Goal: Find specific page/section: Find specific page/section

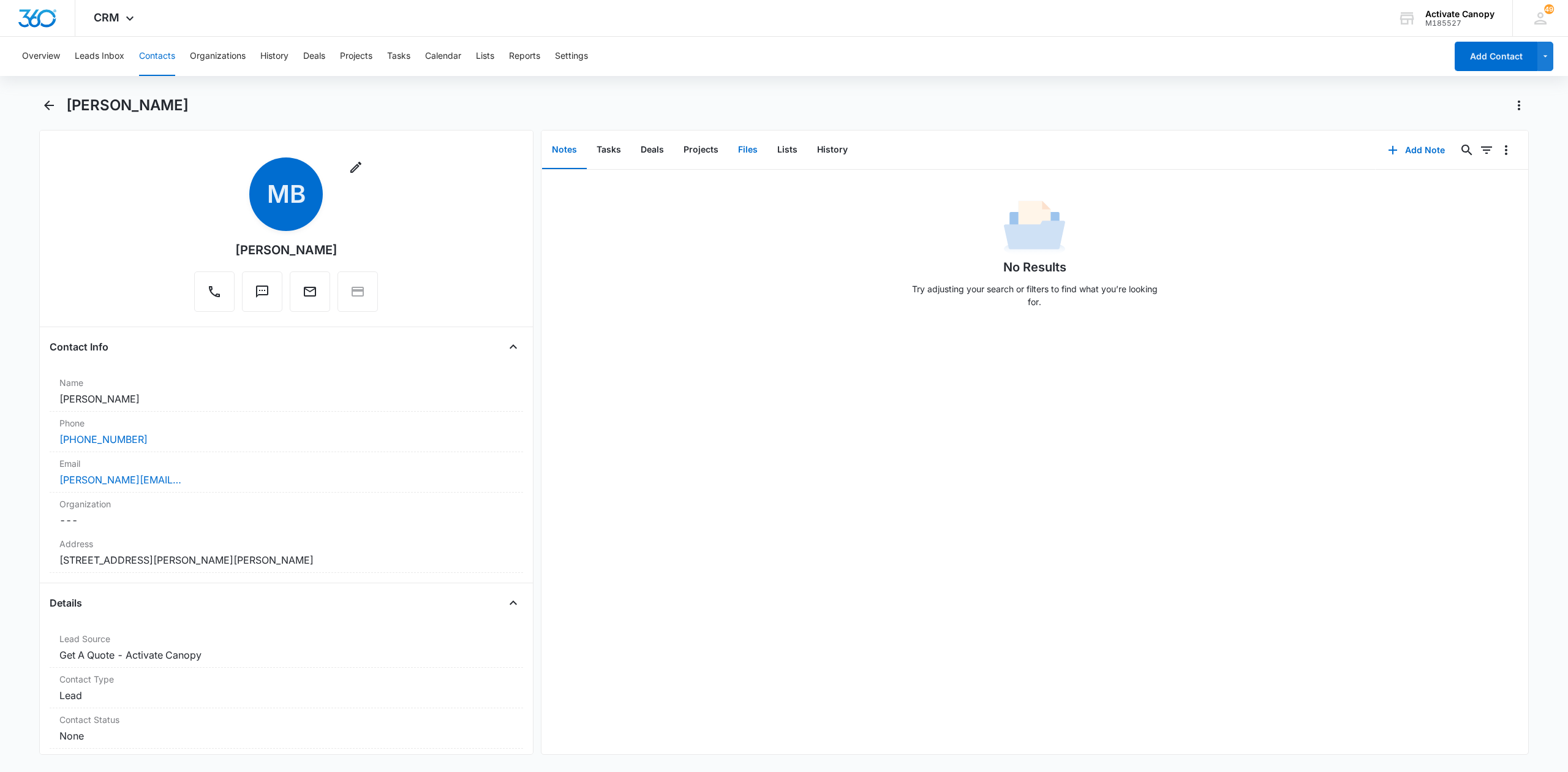
click at [750, 148] on button "Files" at bounding box center [748, 150] width 39 height 38
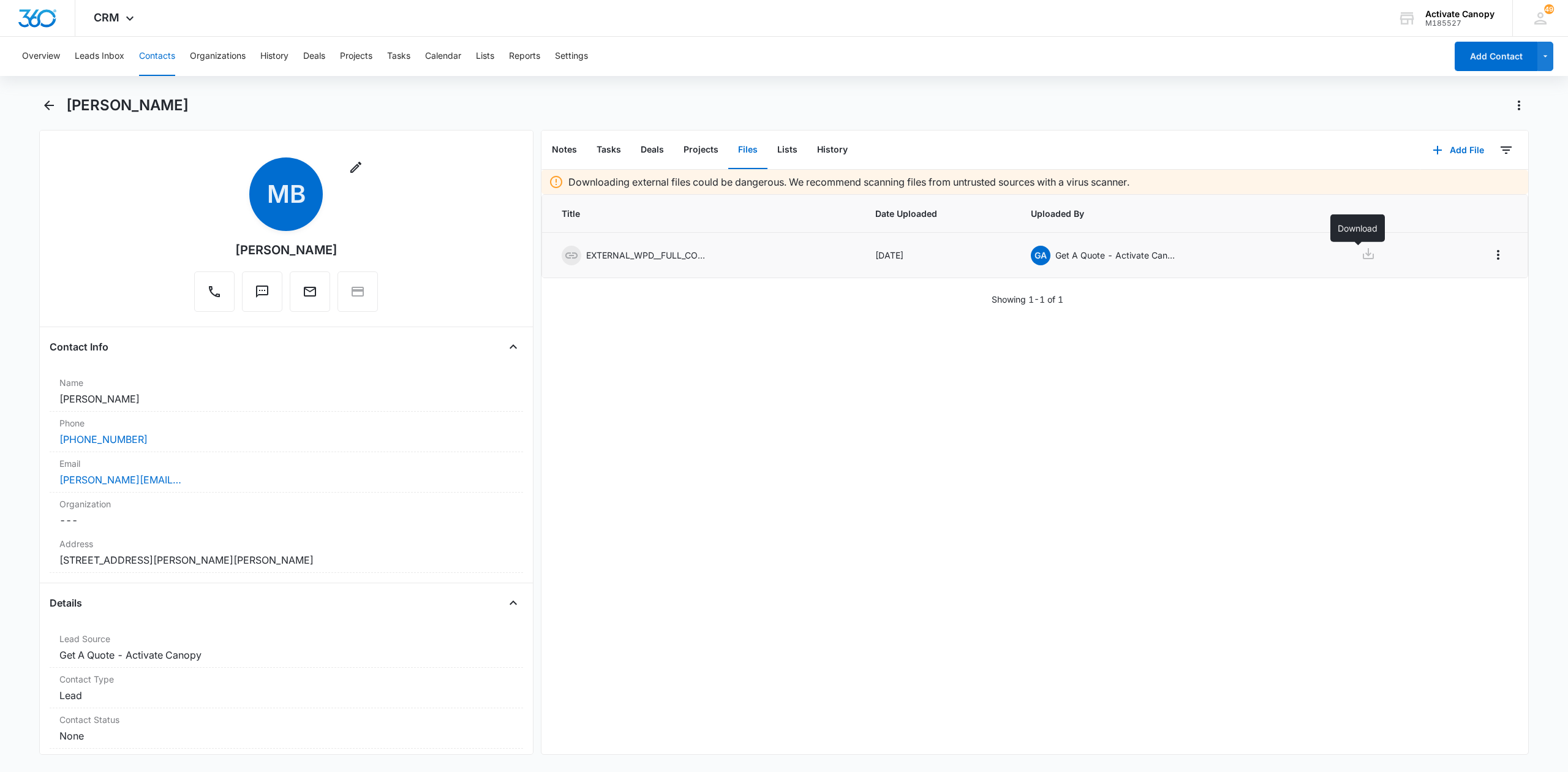
click at [1363, 253] on icon at bounding box center [1368, 253] width 11 height 11
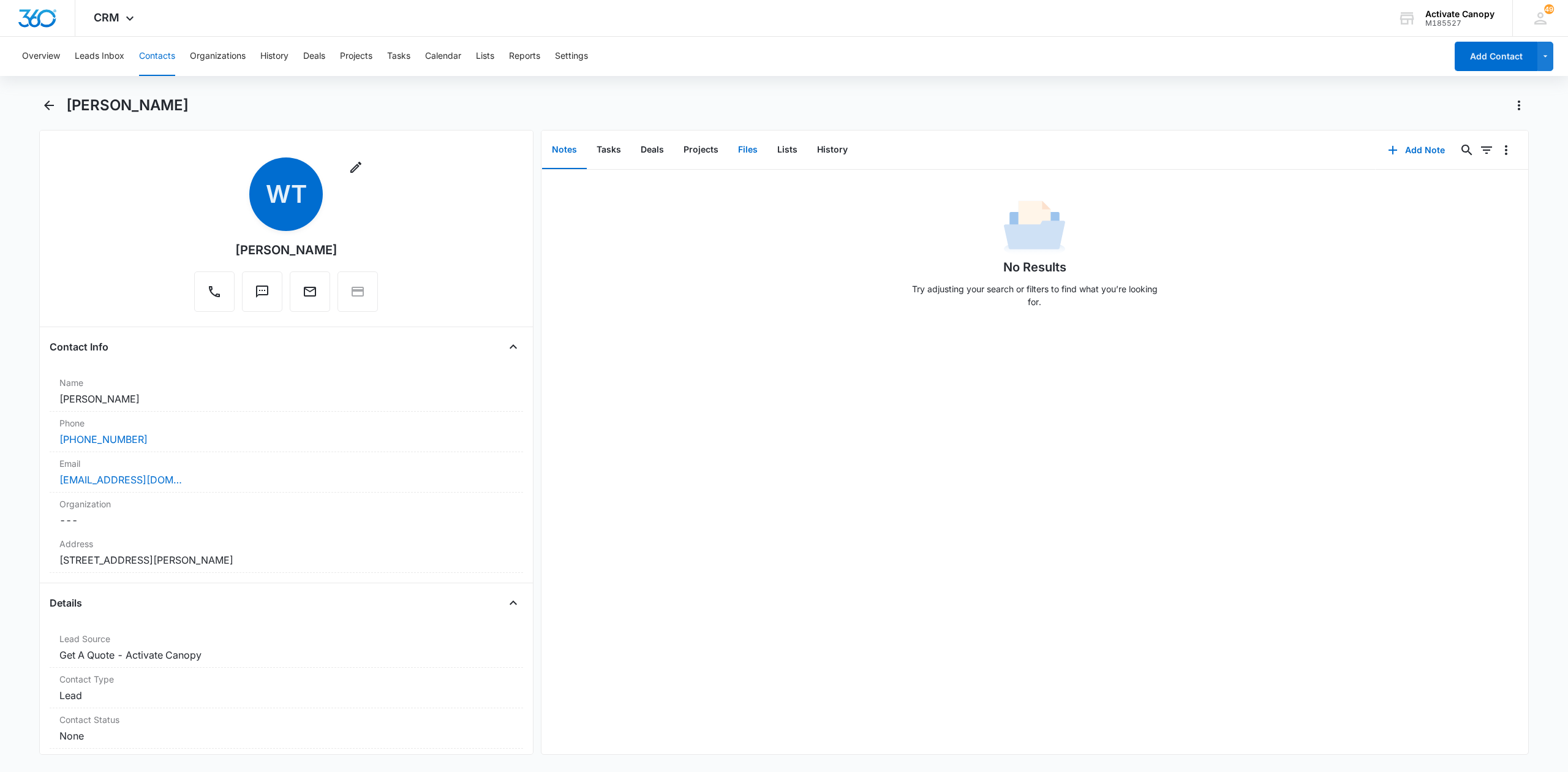
click at [743, 150] on button "Files" at bounding box center [748, 150] width 39 height 38
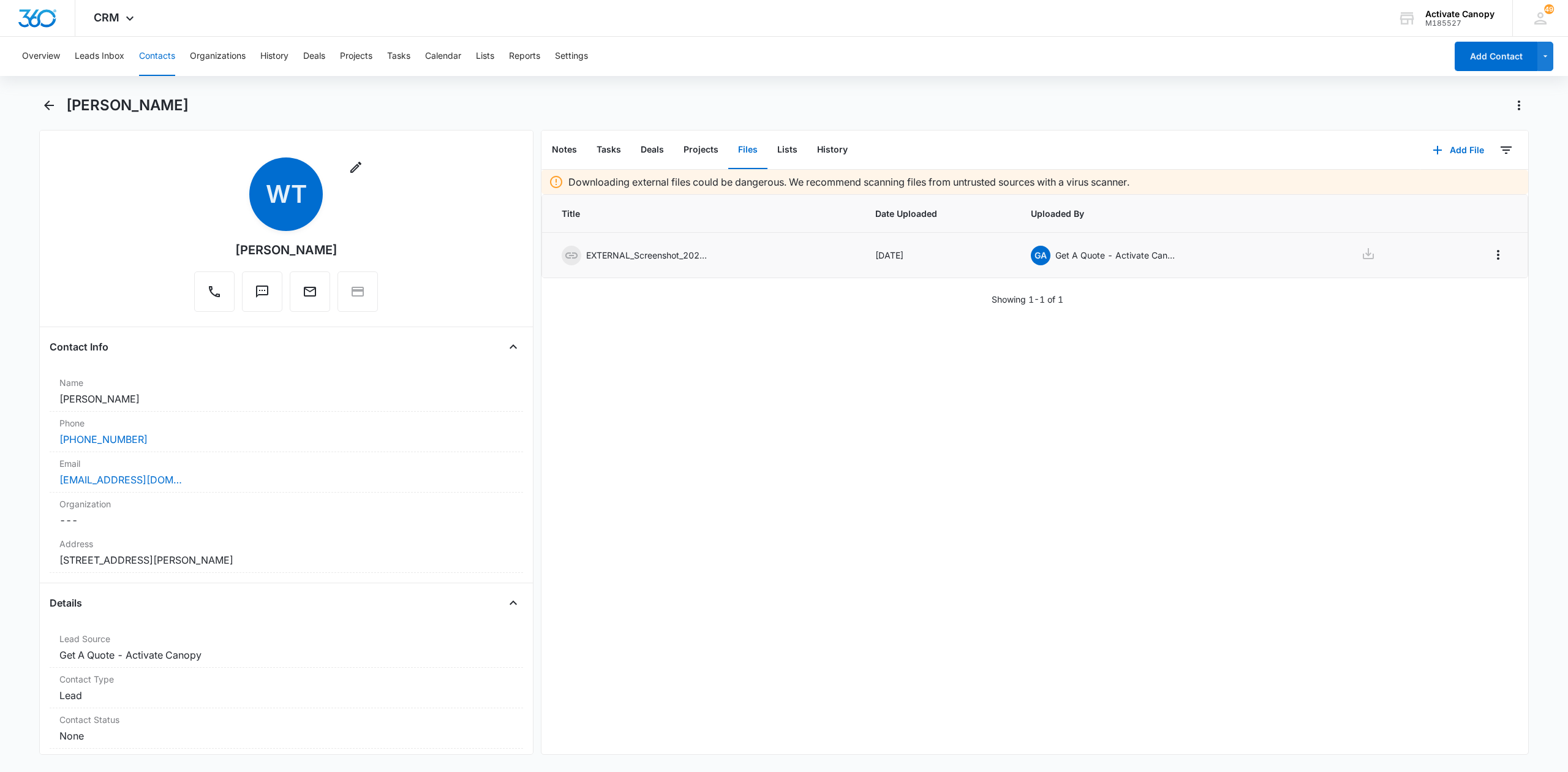
click at [1361, 257] on icon at bounding box center [1368, 253] width 15 height 15
